Goal: Task Accomplishment & Management: Manage account settings

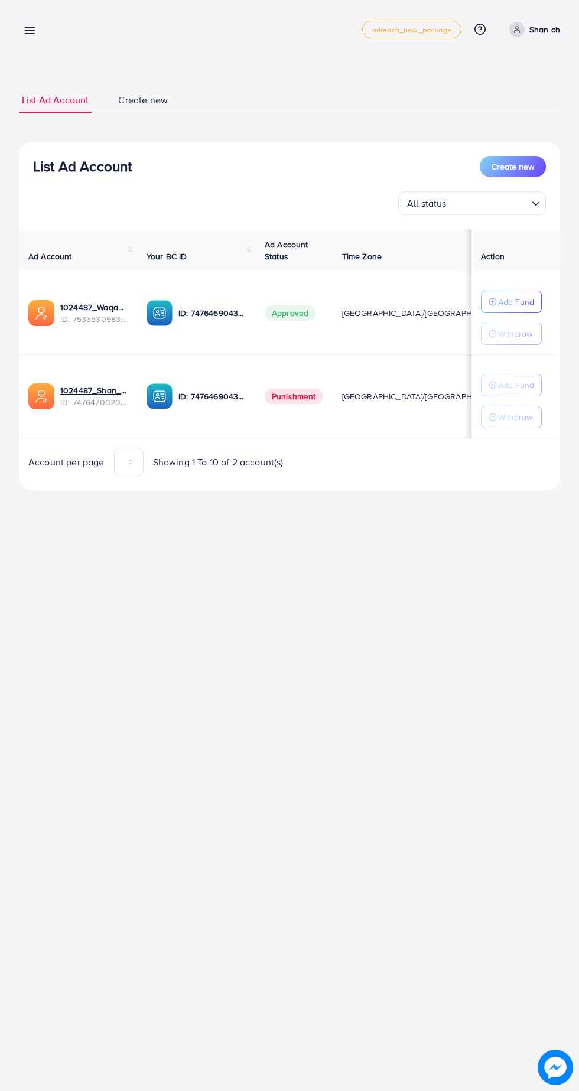
click at [526, 22] on link "Shan ch" at bounding box center [533, 29] width 56 height 15
click at [494, 96] on span "Log out" at bounding box center [489, 97] width 32 height 14
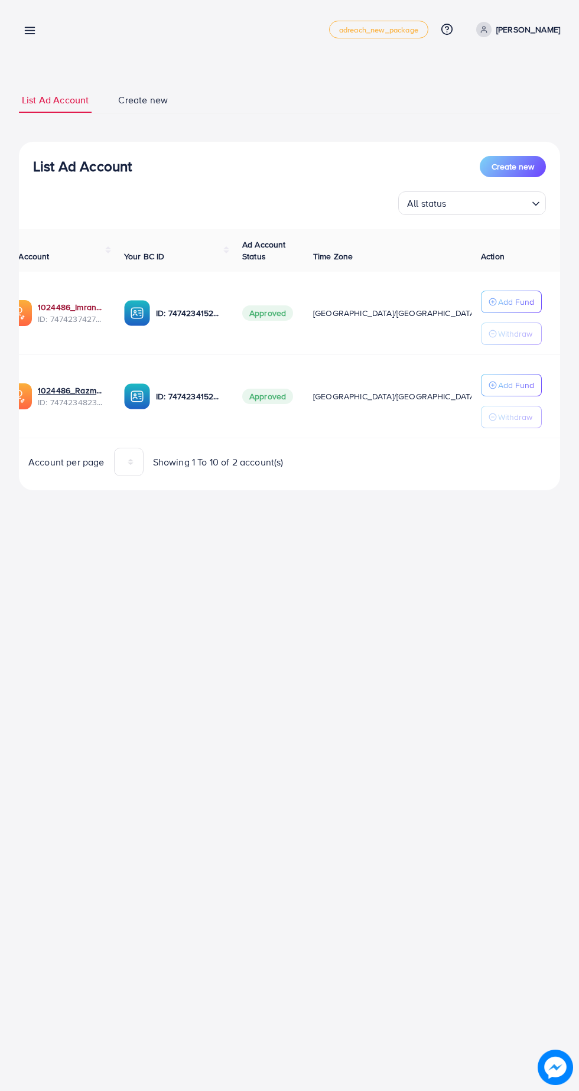
click at [75, 303] on link "1024486_Imran_1740231528988" at bounding box center [71, 307] width 67 height 12
click at [67, 307] on link "1024486_Imran_1740231528988" at bounding box center [71, 307] width 67 height 12
click at [82, 308] on link "1024486_Imran_1740231528988" at bounding box center [71, 307] width 67 height 12
click at [61, 334] on td "1024486_Imran_1740231528988 ID: 7474237427478233089" at bounding box center [55, 313] width 118 height 83
click at [85, 307] on link "1024486_Imran_1740231528988" at bounding box center [71, 307] width 67 height 12
